Goal: Task Accomplishment & Management: Manage account settings

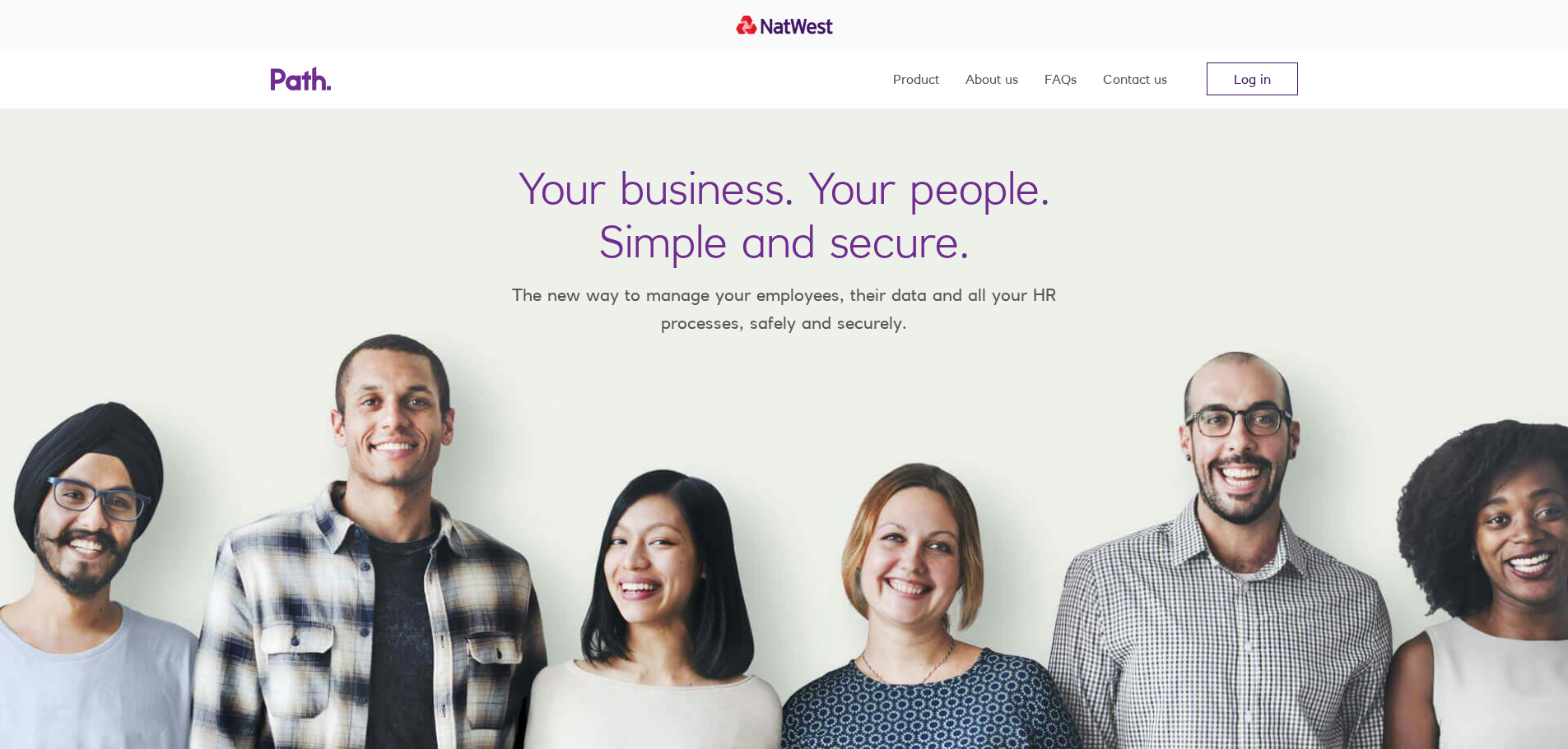
click at [1245, 72] on link "Log in" at bounding box center [1251, 79] width 91 height 33
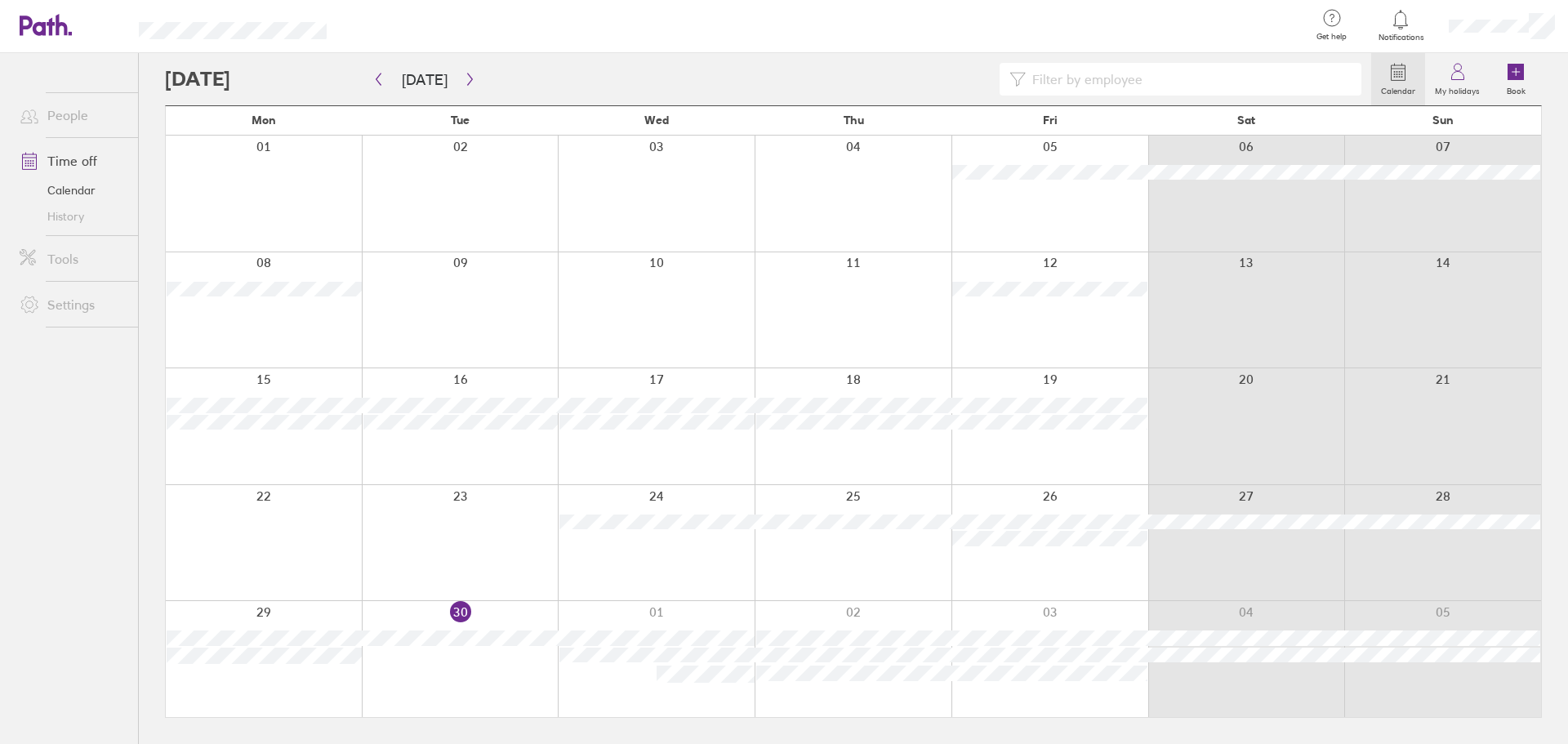
click at [625, 685] on div at bounding box center [656, 659] width 197 height 116
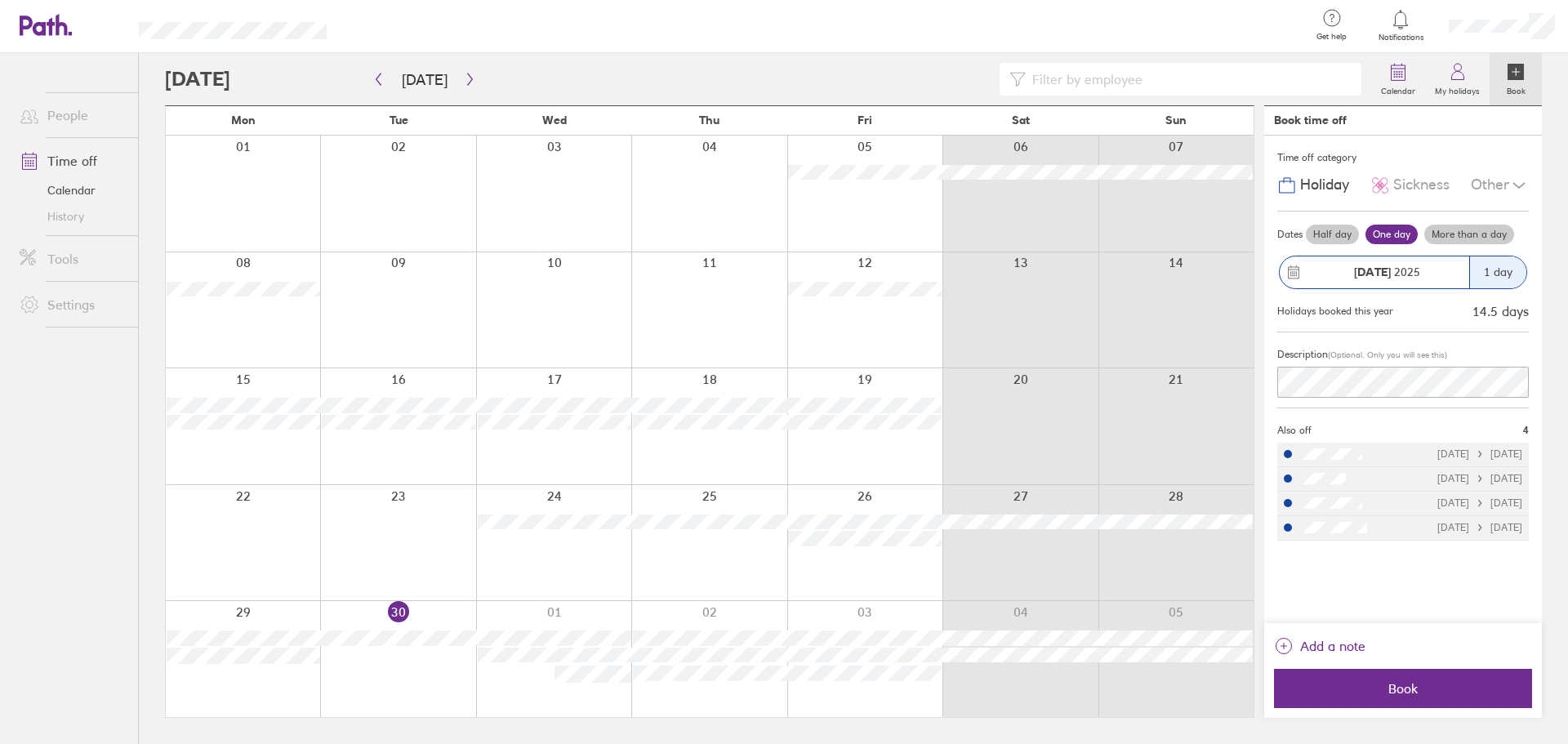
drag, startPoint x: 562, startPoint y: 396, endPoint x: 1417, endPoint y: 191, distance: 879.2
click at [1417, 191] on span "Sickness" at bounding box center [1422, 184] width 56 height 17
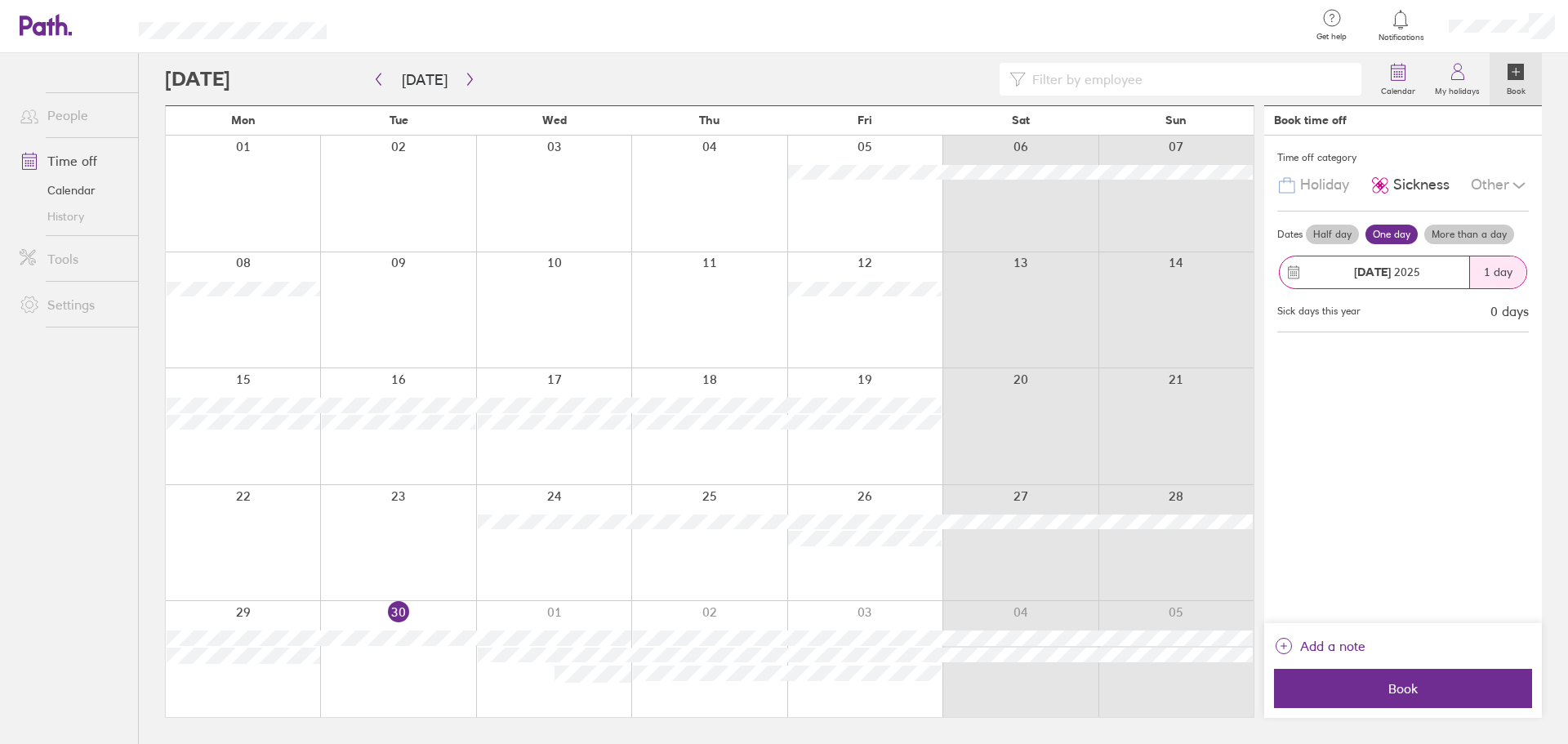
click at [1508, 185] on div "Other" at bounding box center [1500, 185] width 58 height 31
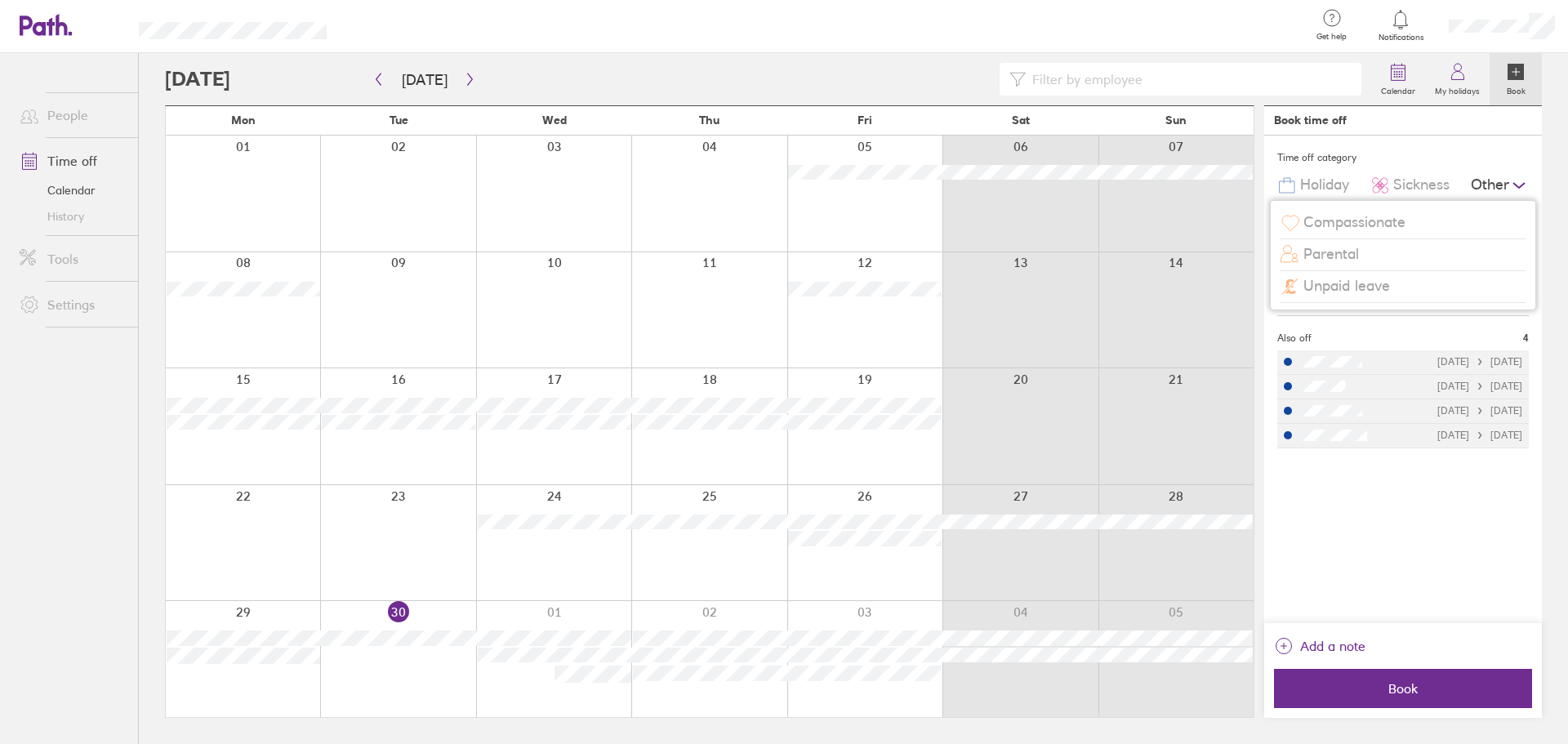
click at [1350, 218] on span "Compassionate" at bounding box center [1354, 222] width 102 height 17
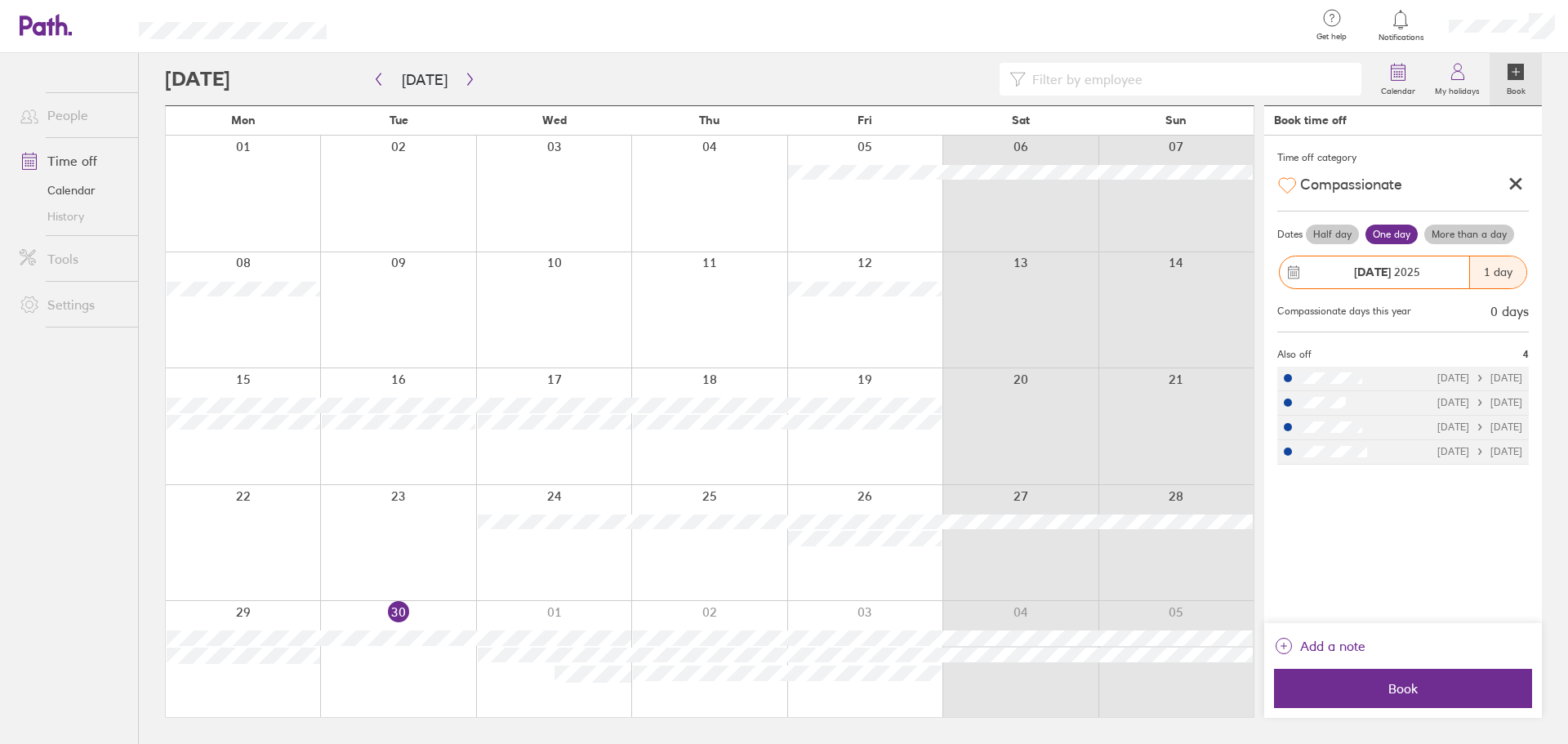
click at [1519, 186] on icon at bounding box center [1516, 184] width 9 height 9
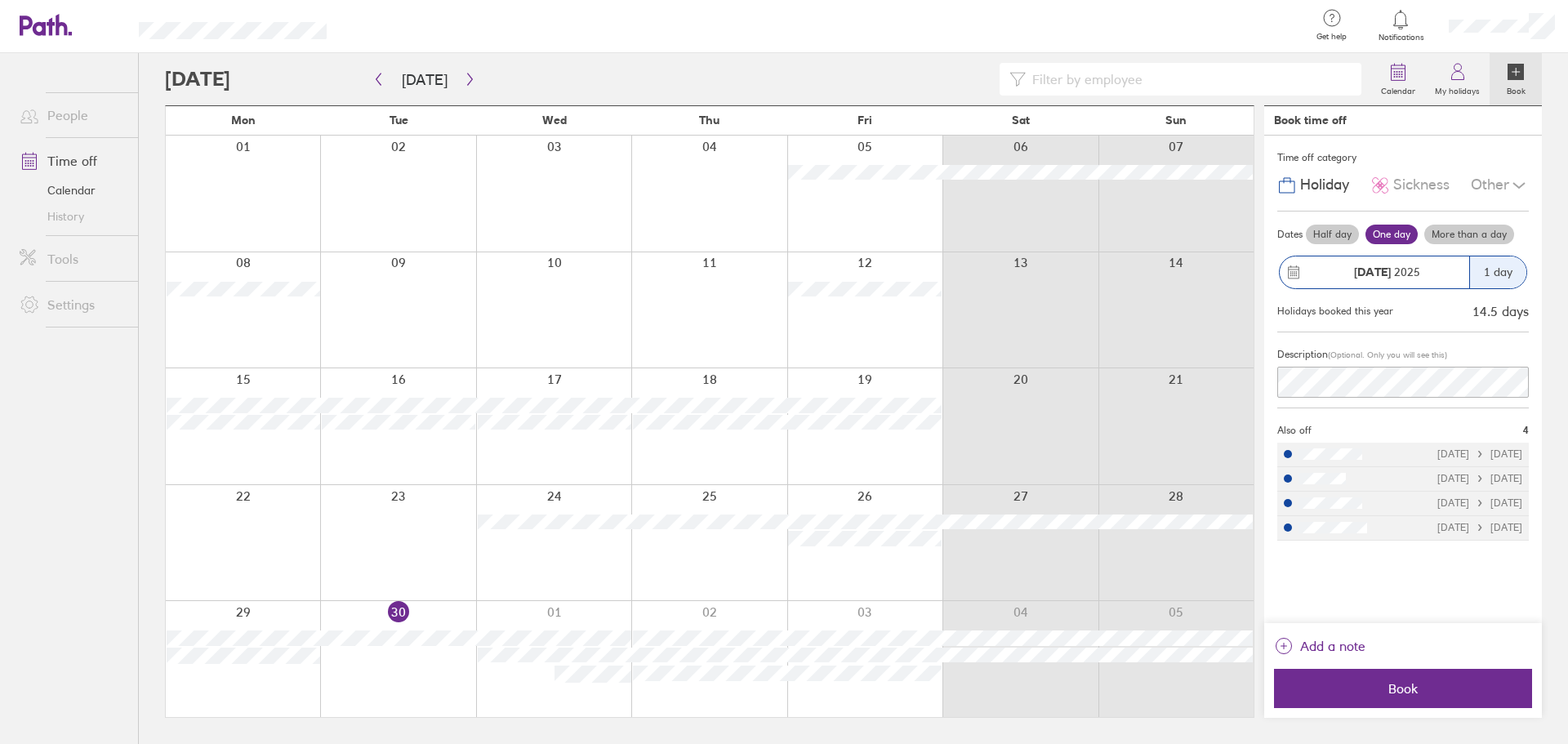
click at [1521, 184] on icon at bounding box center [1519, 186] width 20 height 20
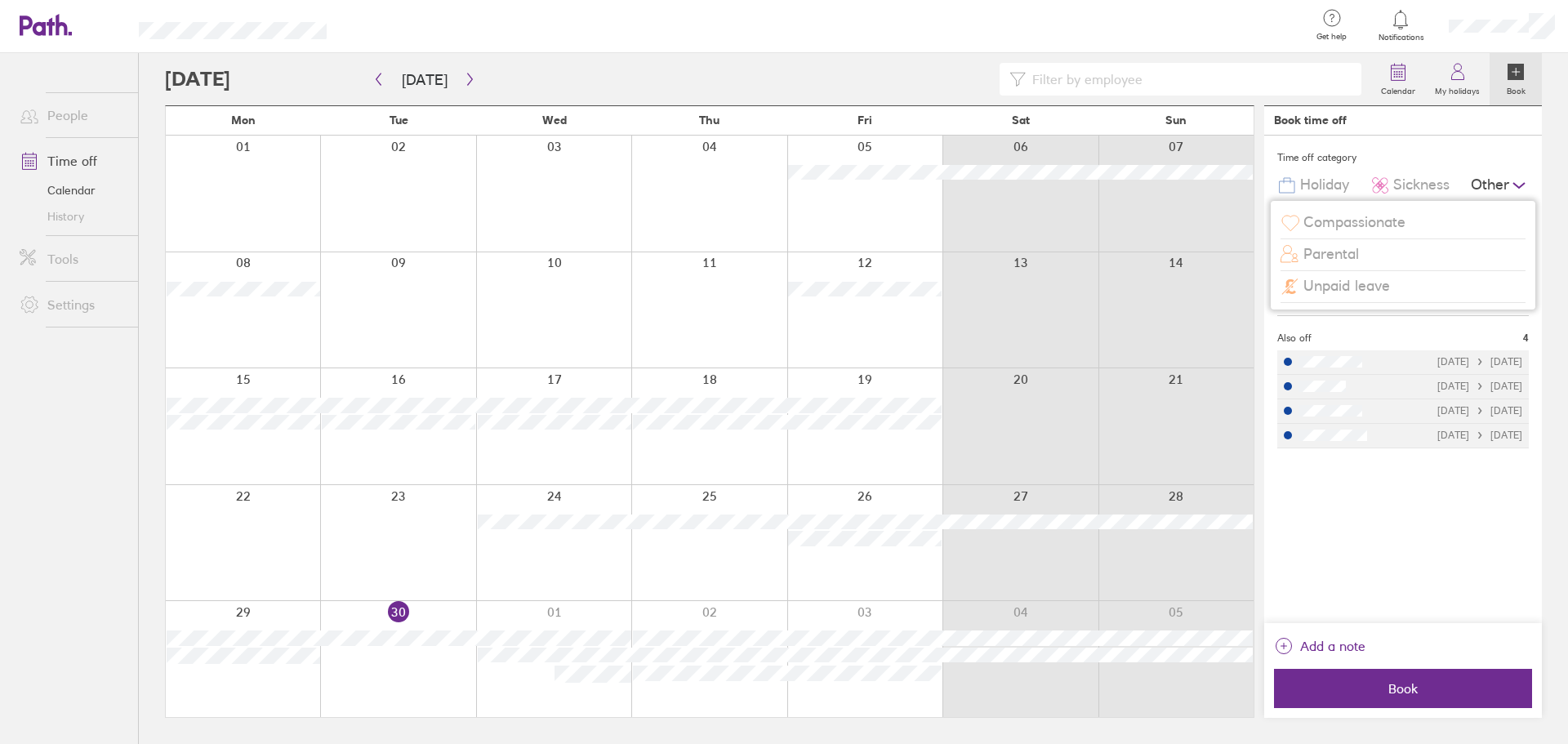
click at [1353, 287] on span "Unpaid leave" at bounding box center [1347, 286] width 87 height 17
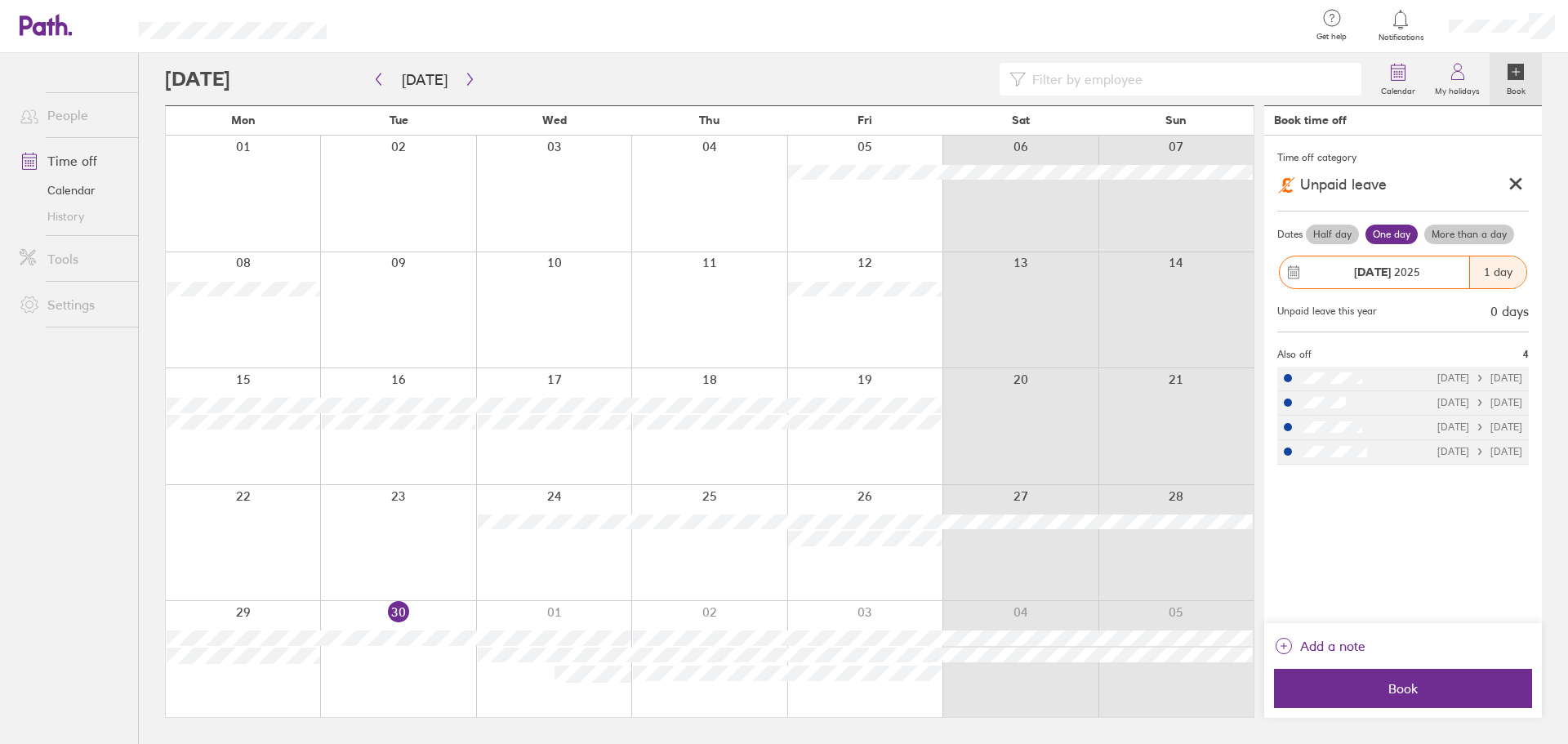
click at [1520, 181] on icon at bounding box center [1516, 184] width 9 height 9
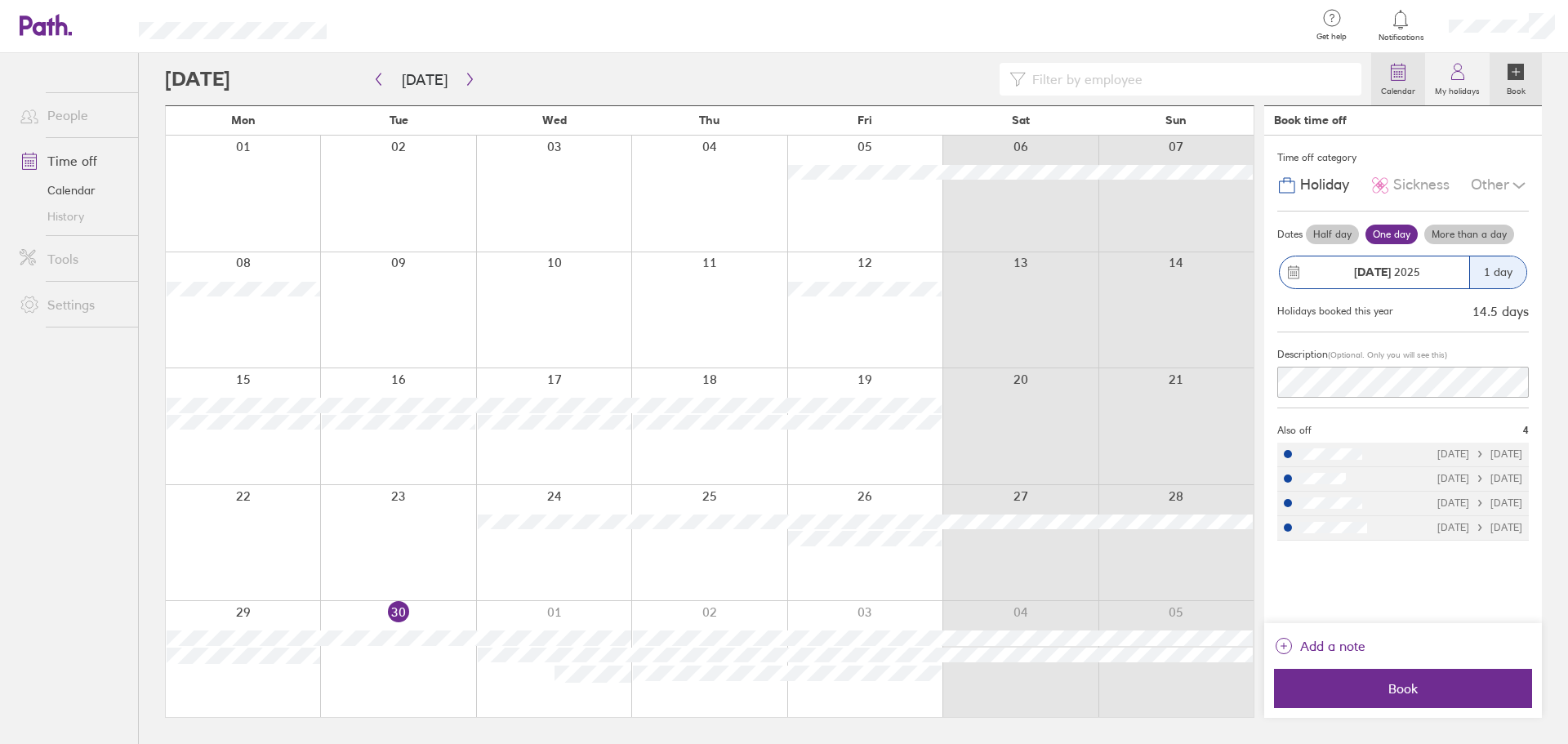
click at [1401, 78] on circle at bounding box center [1400, 77] width 2 height 2
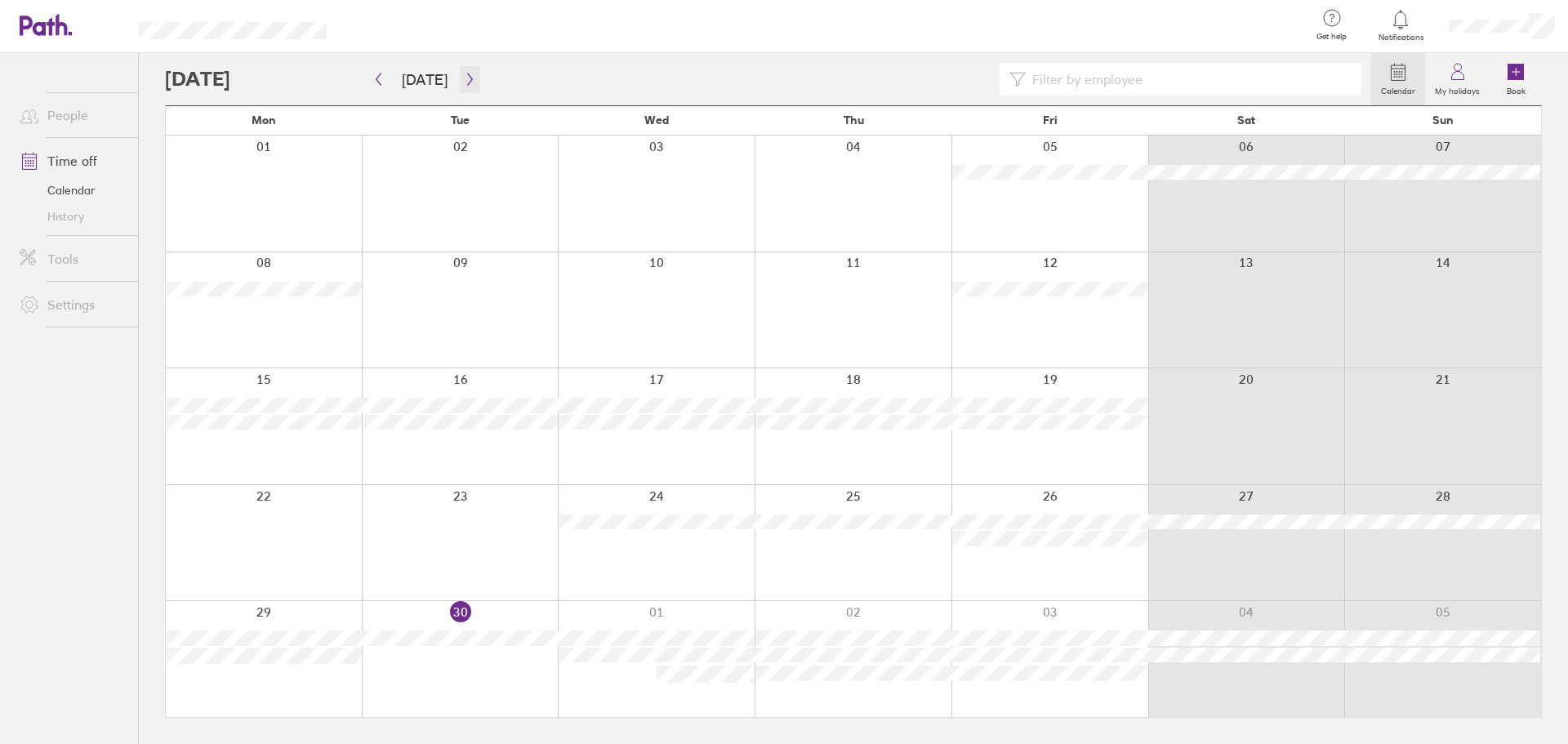
click at [475, 71] on button "button" at bounding box center [469, 79] width 21 height 27
